Goal: Task Accomplishment & Management: Use online tool/utility

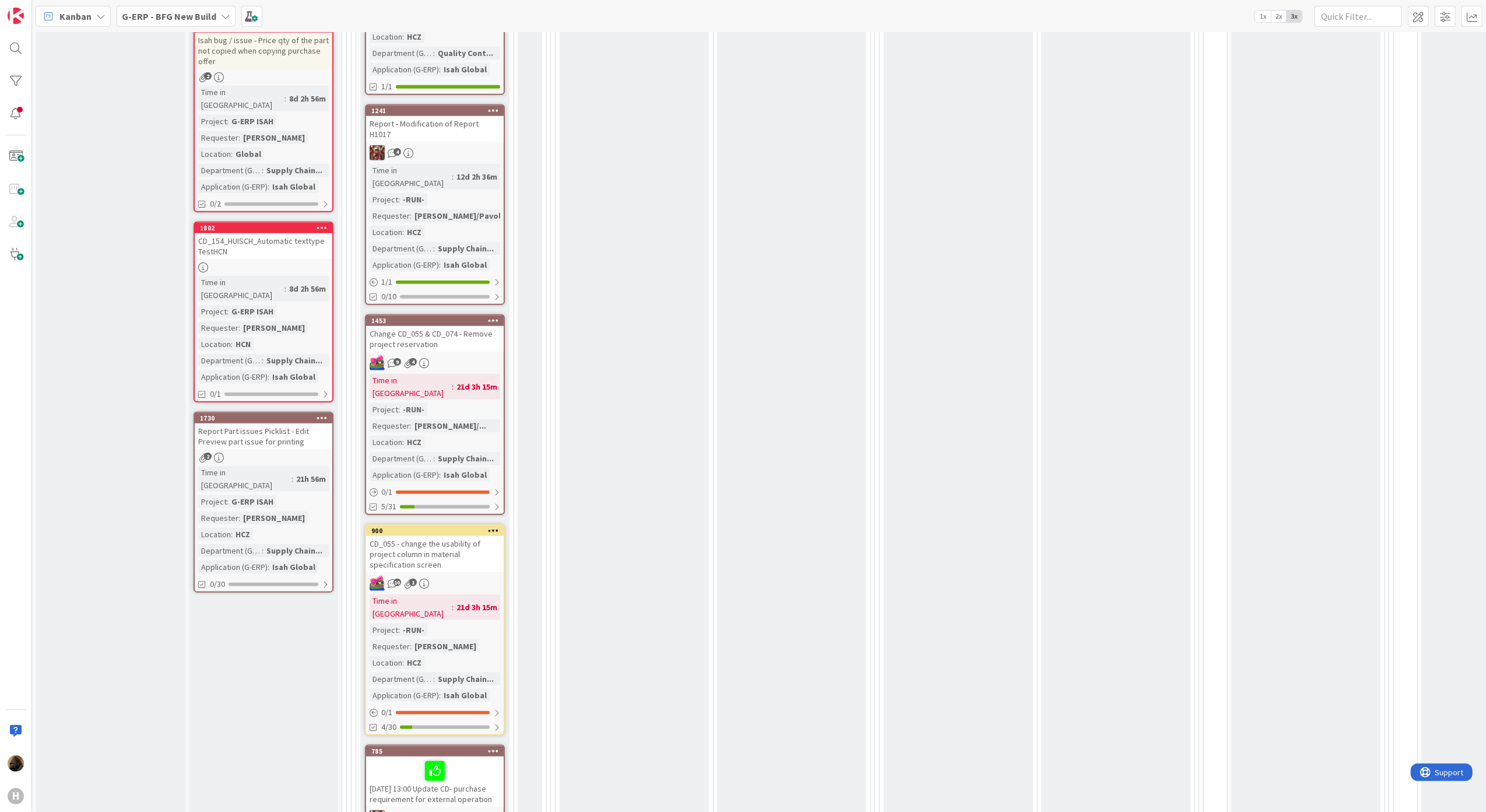
click at [94, 15] on div "Kanban" at bounding box center [73, 16] width 75 height 21
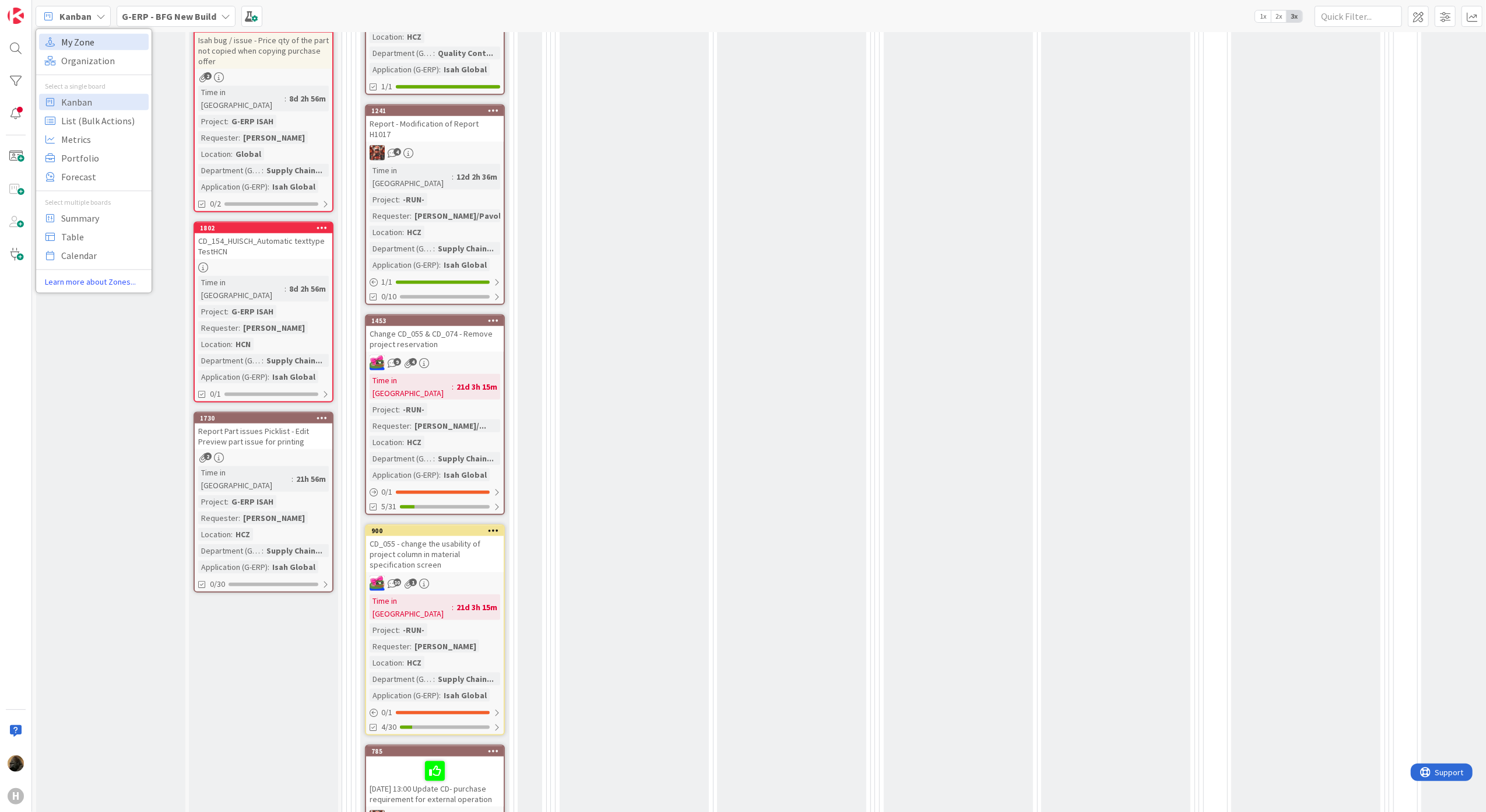
click at [105, 43] on span "My Zone" at bounding box center [103, 41] width 84 height 18
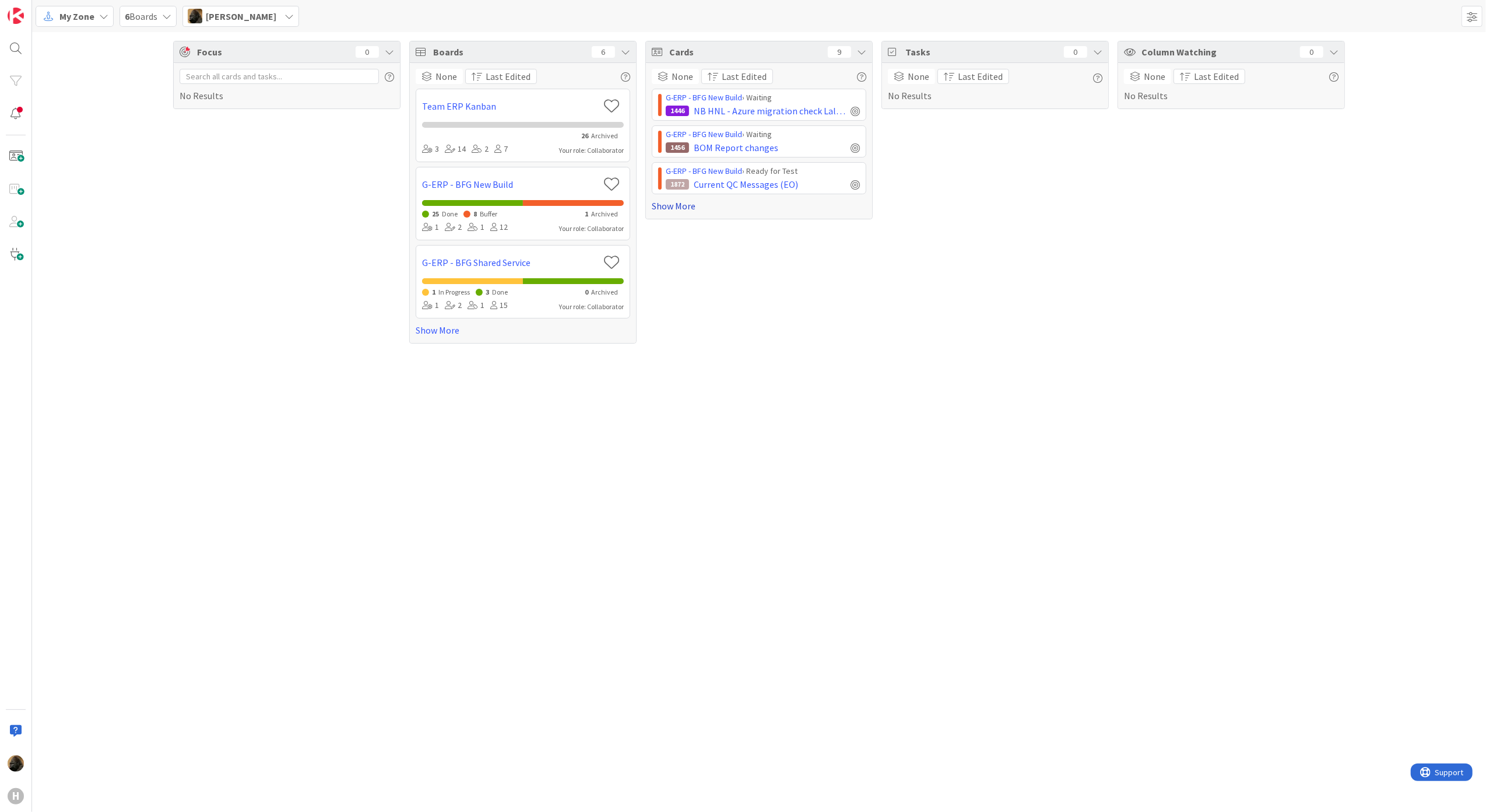
click at [670, 208] on link "Show More" at bounding box center [758, 206] width 215 height 14
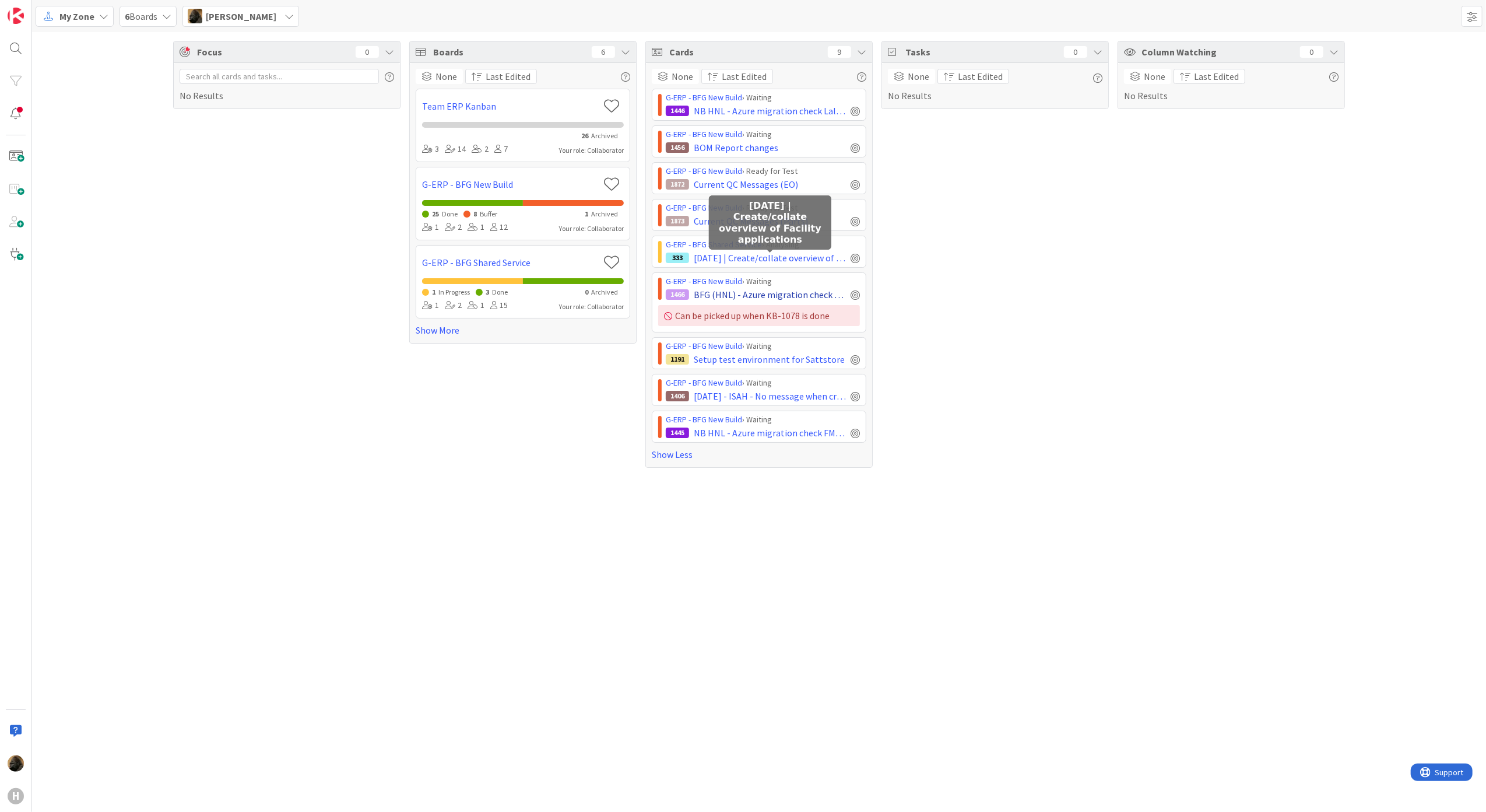
click at [767, 261] on span "[DATE] | Create/collate overview of Facility applications" at bounding box center [770, 258] width 152 height 14
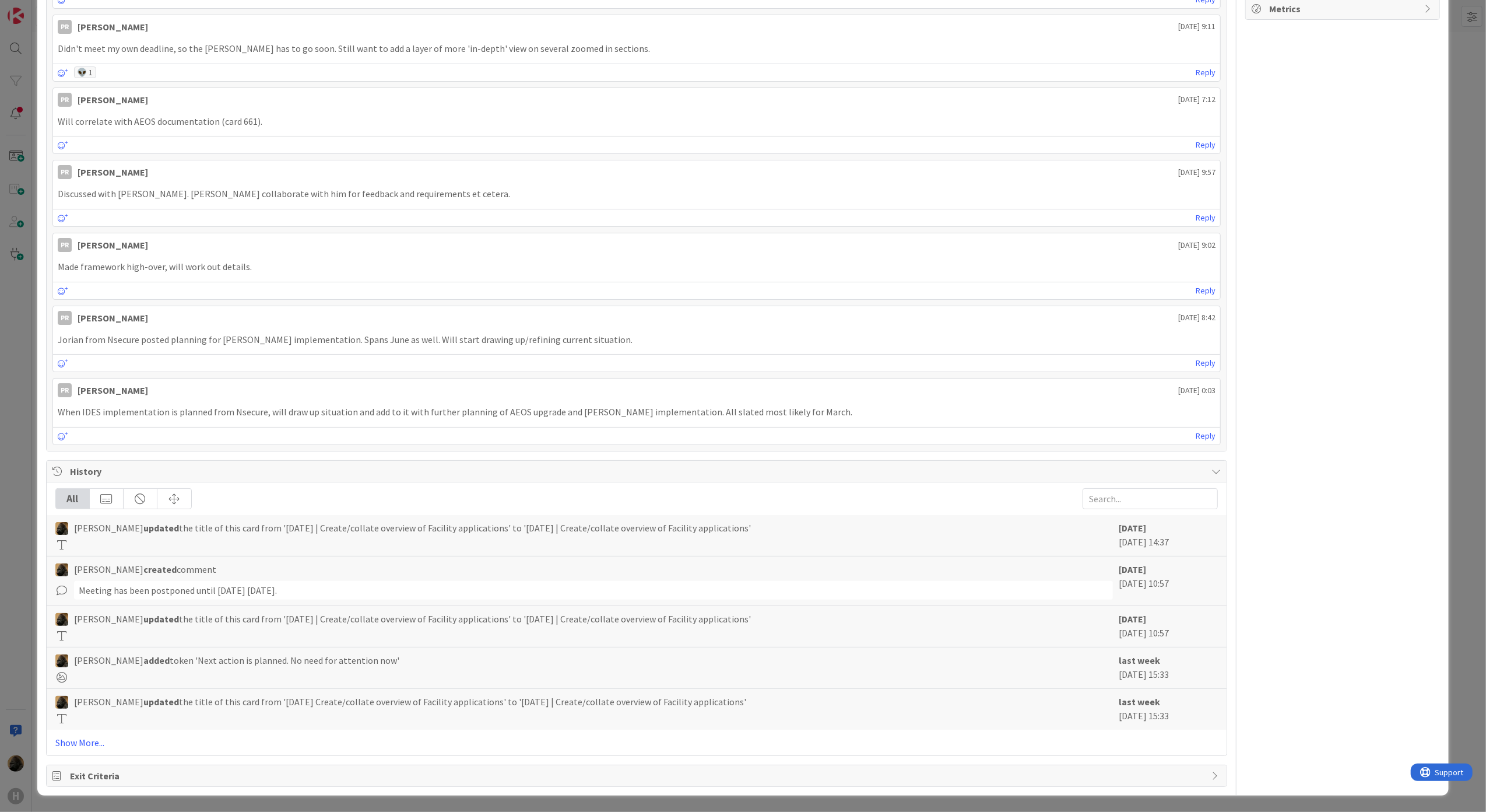
scroll to position [588, 0]
click at [92, 731] on div "All [PERSON_NAME] updated the title of this card from '[DATE] | Create/collate …" at bounding box center [637, 618] width 1181 height 273
click at [88, 736] on link "Show More..." at bounding box center [636, 742] width 1163 height 14
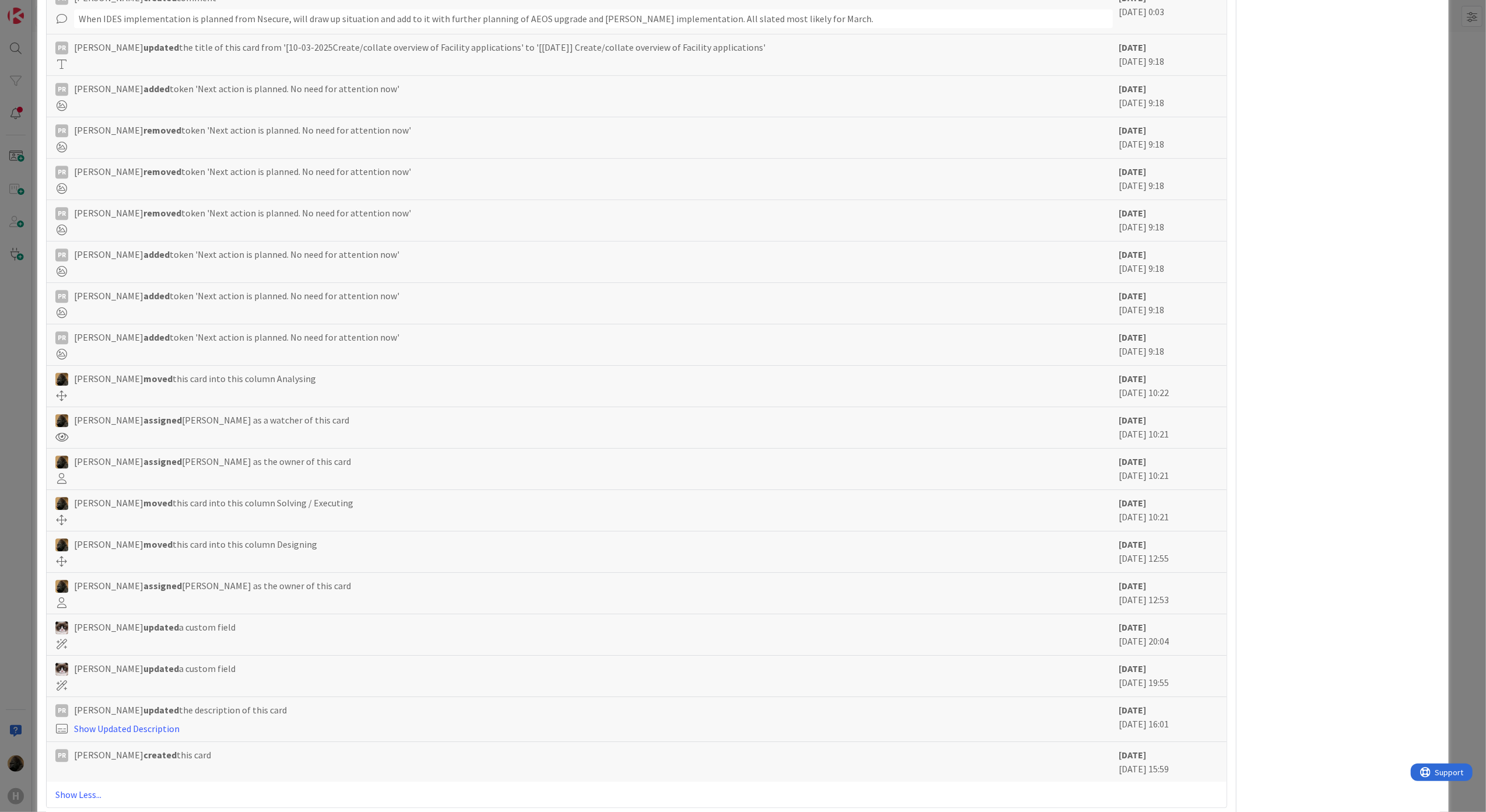
scroll to position [3159, 0]
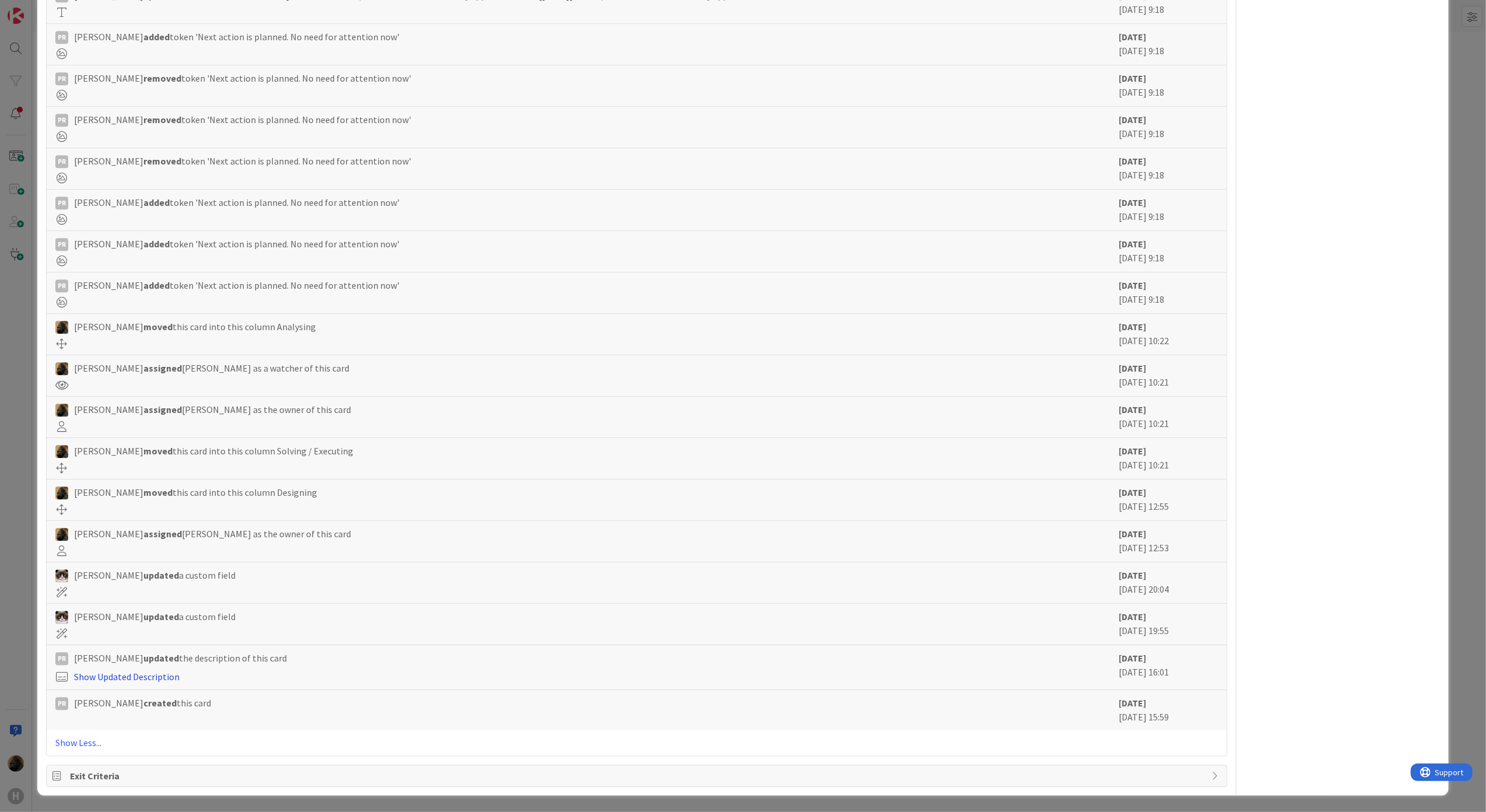
click at [175, 676] on link "Show Updated Description" at bounding box center [127, 676] width 105 height 12
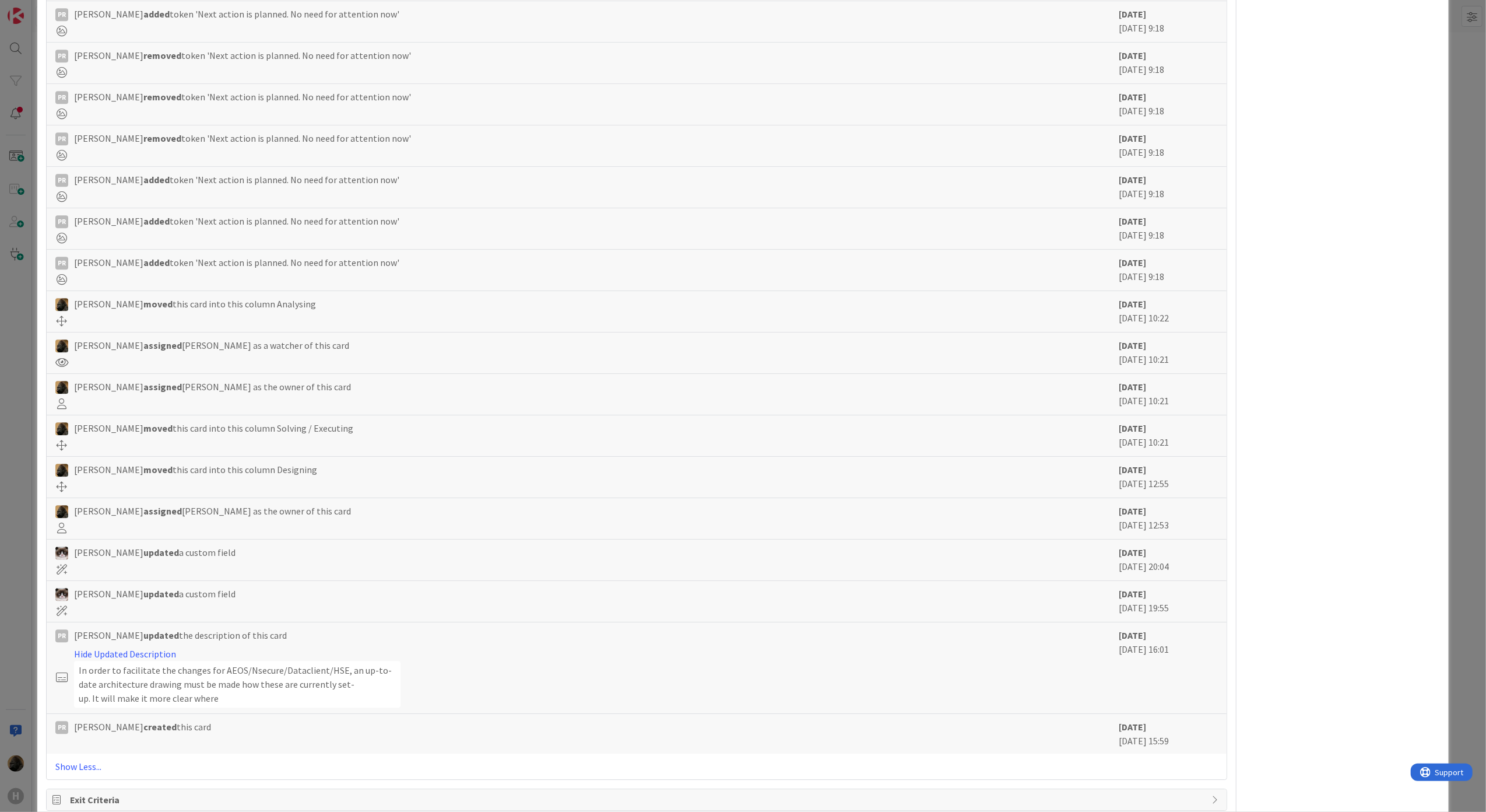
scroll to position [3205, 0]
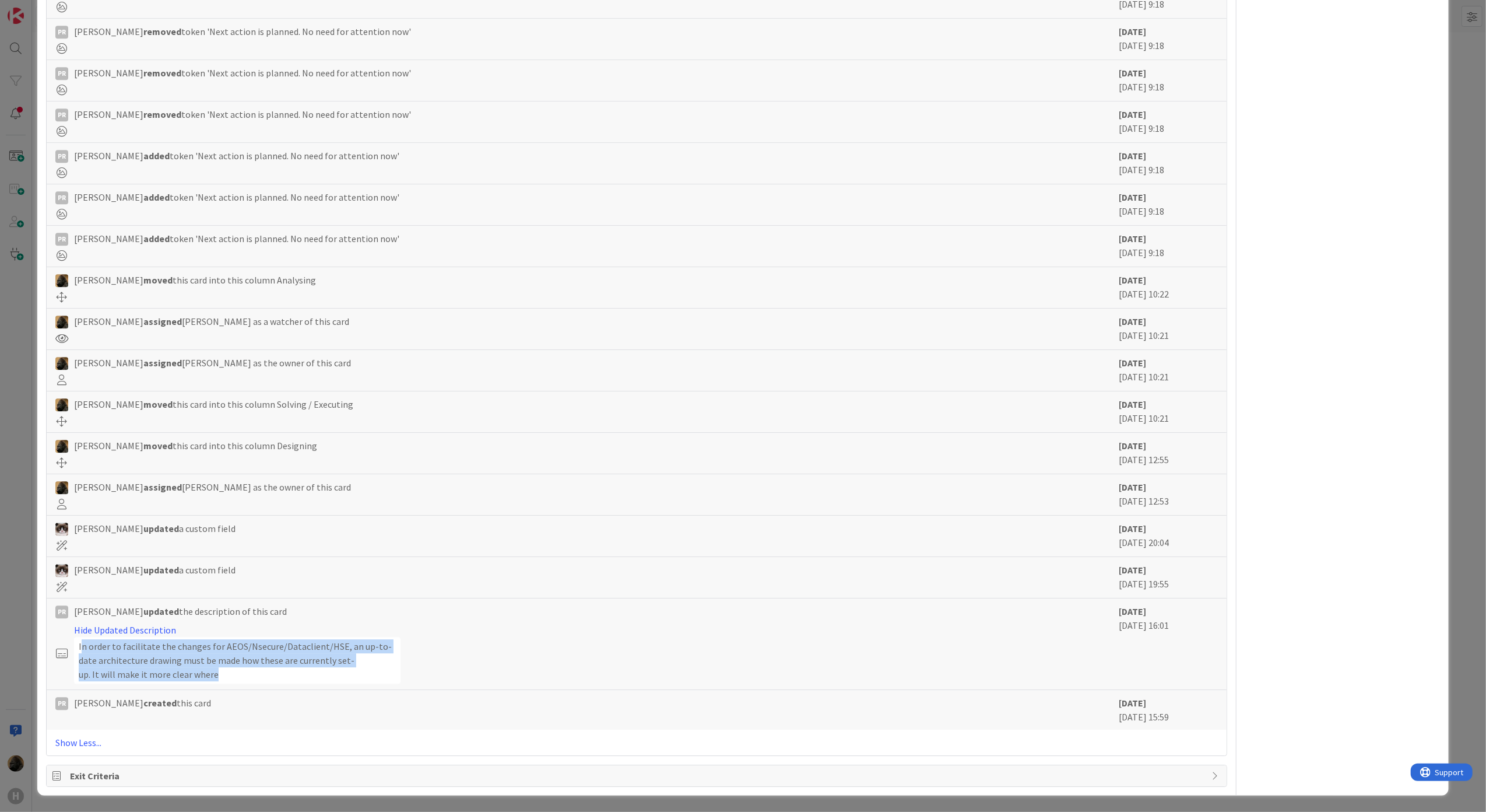
drag, startPoint x: 80, startPoint y: 649, endPoint x: 213, endPoint y: 677, distance: 135.9
click at [213, 677] on p "In order to facilitate the changes for AEOS/Nsecure/Dataclient/HSE, an up-to-da…" at bounding box center [237, 660] width 317 height 42
click at [122, 671] on p "In order to facilitate the changes for AEOS/Nsecure/Dataclient/HSE, an up-to-da…" at bounding box center [237, 660] width 317 height 42
drag, startPoint x: 84, startPoint y: 649, endPoint x: 393, endPoint y: 645, distance: 309.0
click at [393, 645] on p "In order to facilitate the changes for AEOS/Nsecure/Dataclient/HSE, an up-to-da…" at bounding box center [237, 660] width 317 height 42
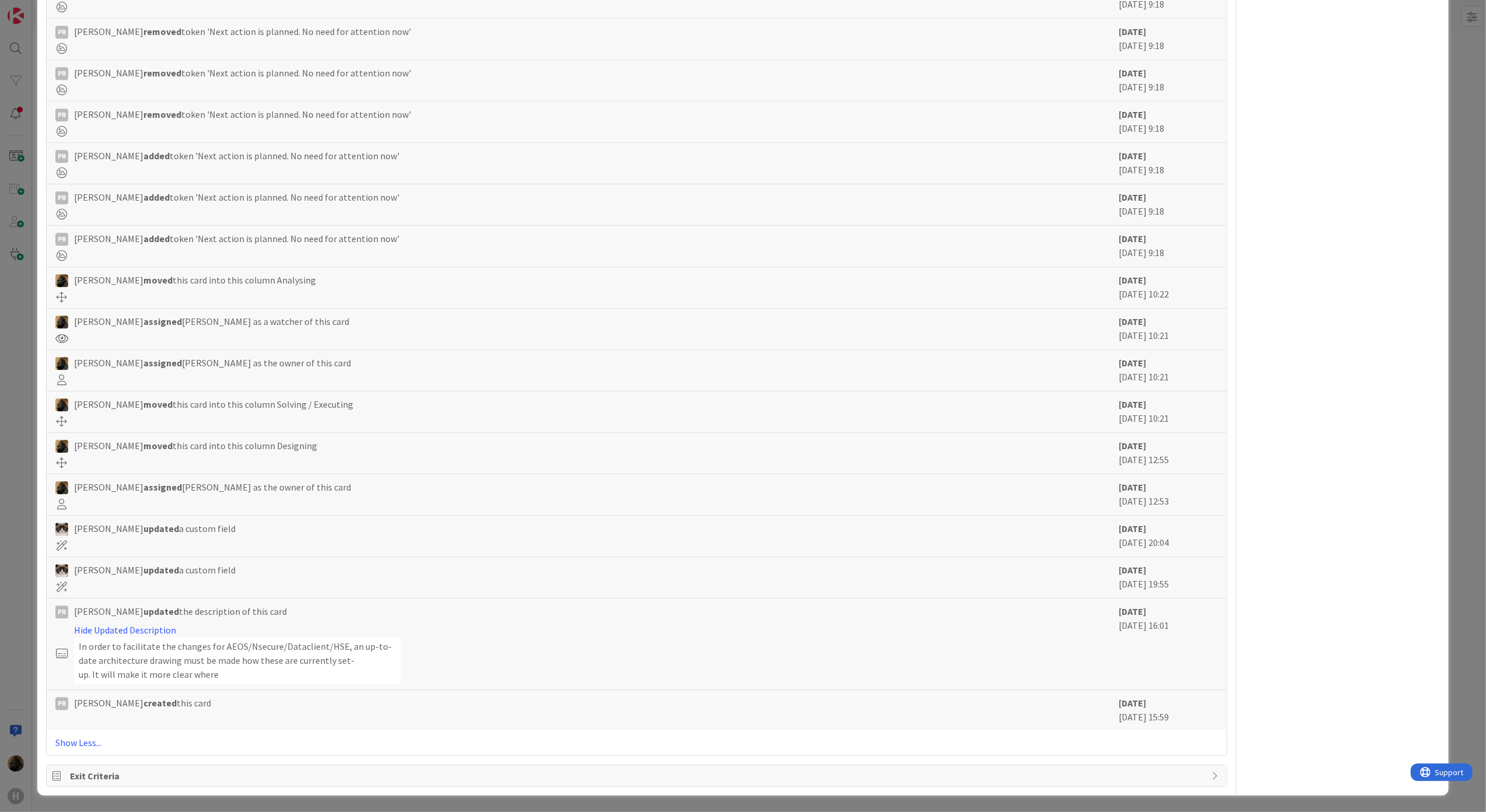
click at [325, 669] on p "In order to facilitate the changes for AEOS/Nsecure/Dataclient/HSE, an up-to-da…" at bounding box center [237, 660] width 317 height 42
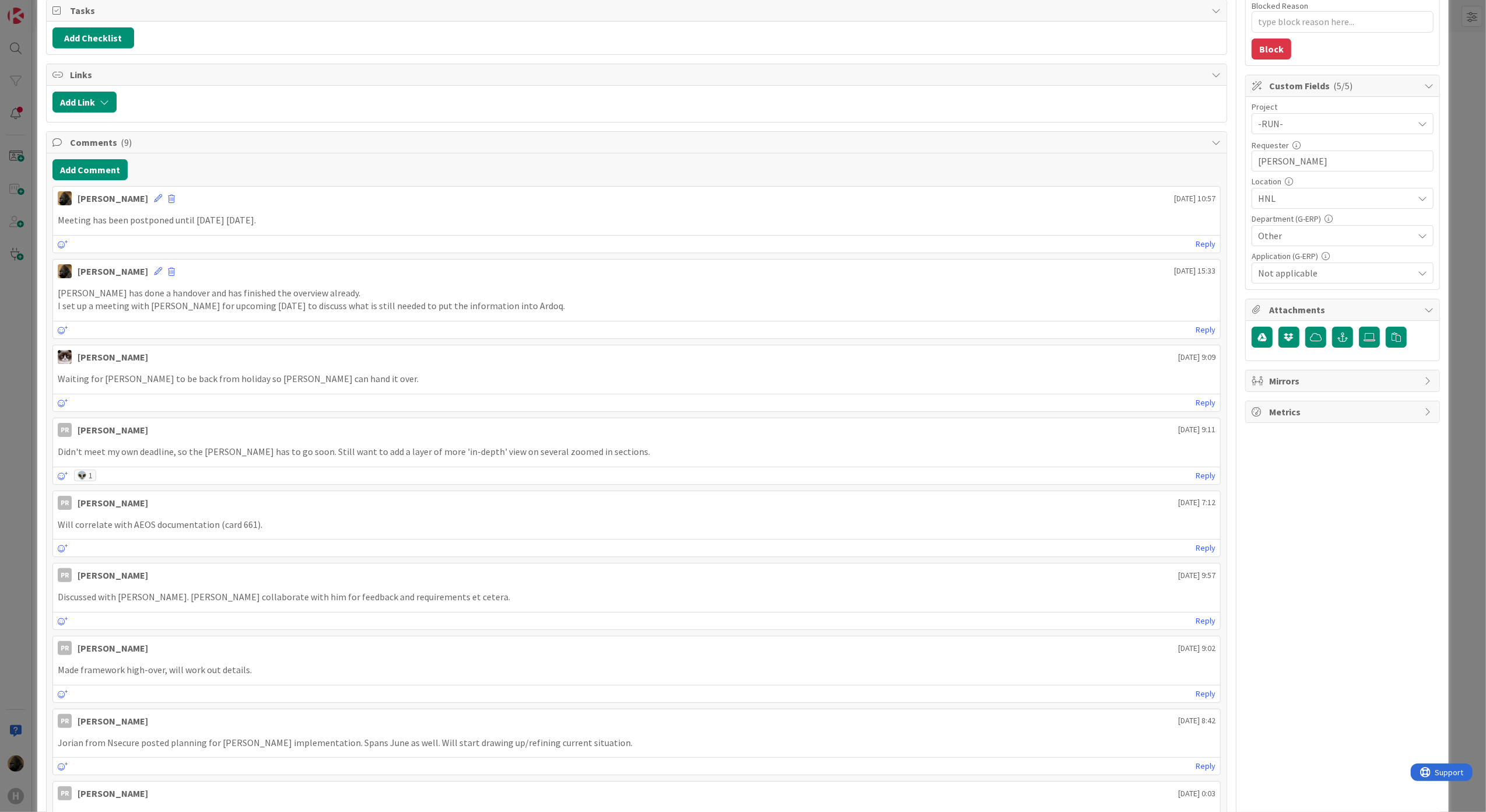
scroll to position [0, 0]
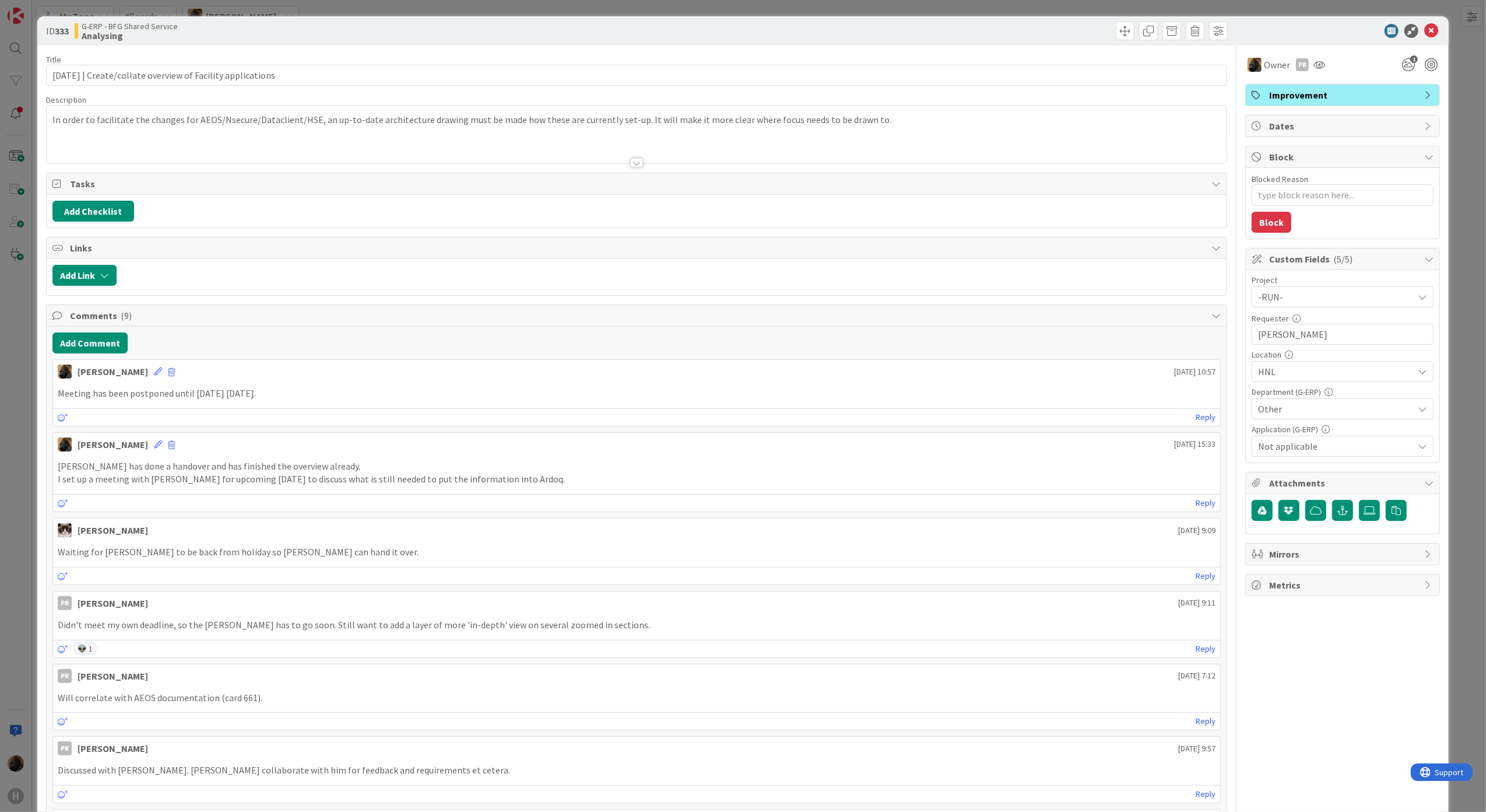
click at [1336, 324] on div "Requester 14 / 32" at bounding box center [1343, 318] width 182 height 11
drag, startPoint x: 1329, startPoint y: 334, endPoint x: 1095, endPoint y: 317, distance: 234.6
click at [318, 486] on p "I set up a meeting with [PERSON_NAME] for upcoming [DATE] to discuss what is st…" at bounding box center [637, 479] width 1158 height 13
type textarea "x"
